Goal: Navigation & Orientation: Find specific page/section

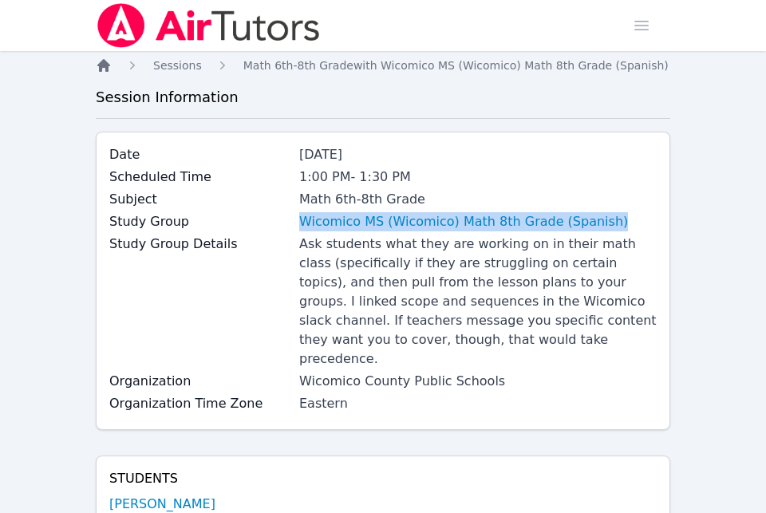
click at [101, 65] on icon "Breadcrumb" at bounding box center [103, 65] width 13 height 13
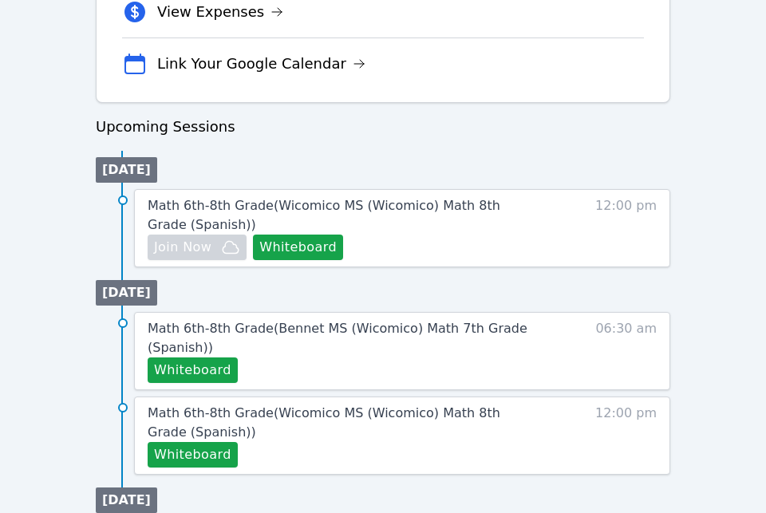
scroll to position [685, 0]
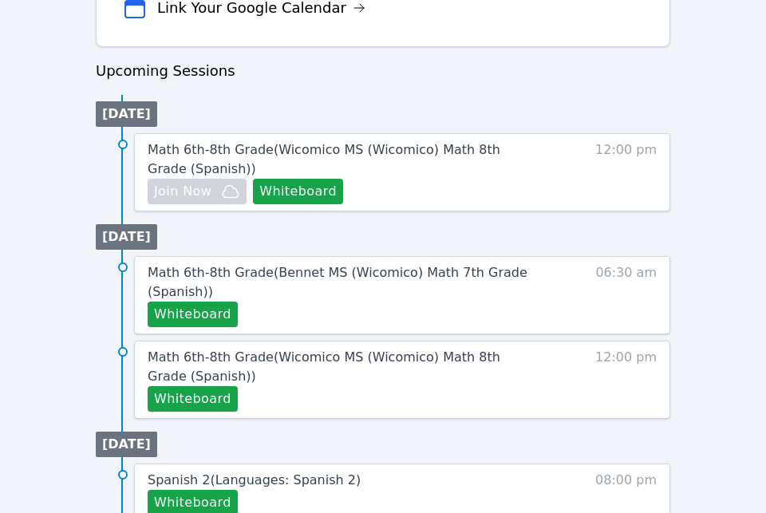
scroll to position [740, 0]
